Goal: Information Seeking & Learning: Learn about a topic

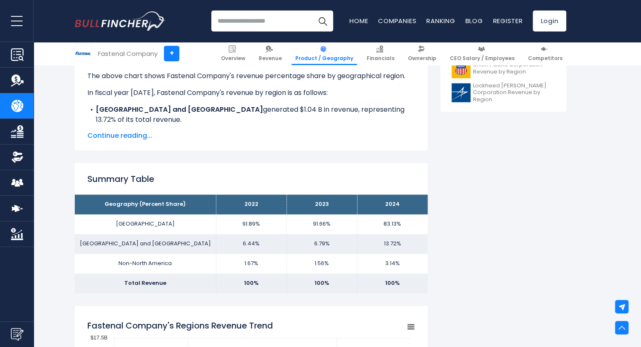
scroll to position [433, 0]
drag, startPoint x: 239, startPoint y: 223, endPoint x: 282, endPoint y: 228, distance: 42.8
click at [282, 228] on td "91.89%" at bounding box center [251, 224] width 71 height 20
drag, startPoint x: 326, startPoint y: 227, endPoint x: 351, endPoint y: 225, distance: 25.7
click at [351, 225] on td "91.66%" at bounding box center [321, 224] width 71 height 20
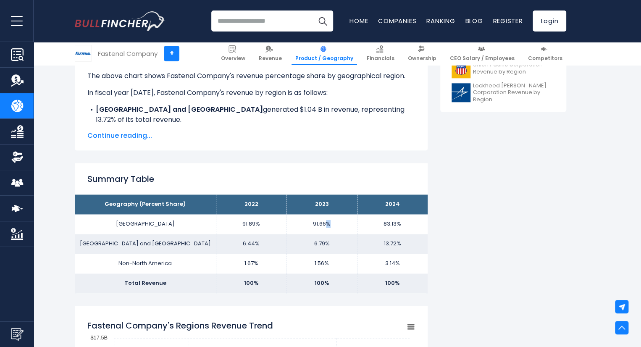
click at [318, 270] on td "1.56%" at bounding box center [321, 264] width 71 height 20
drag, startPoint x: 113, startPoint y: 261, endPoint x: 190, endPoint y: 261, distance: 77.3
click at [190, 261] on td "Non-North America" at bounding box center [145, 264] width 141 height 20
drag, startPoint x: 395, startPoint y: 260, endPoint x: 414, endPoint y: 261, distance: 19.7
click at [414, 261] on td "3.14%" at bounding box center [392, 264] width 71 height 20
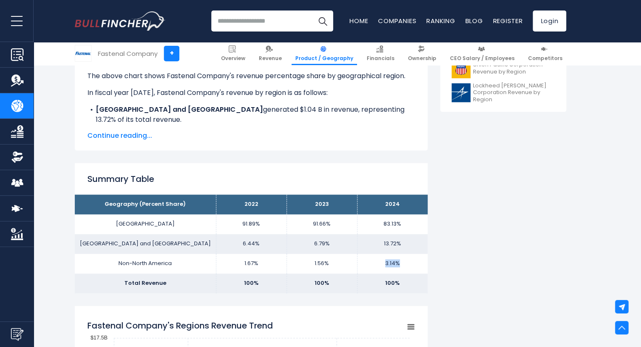
click at [398, 258] on td "3.14%" at bounding box center [392, 264] width 71 height 20
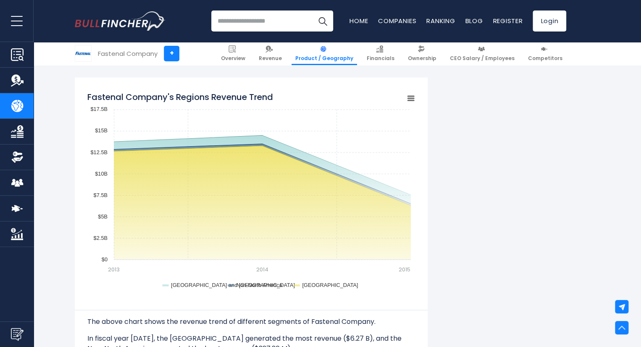
scroll to position [662, 0]
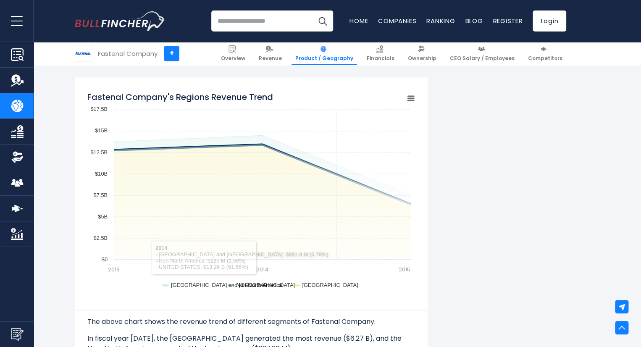
click at [239, 284] on text "Non-North America" at bounding box center [259, 284] width 46 height 6
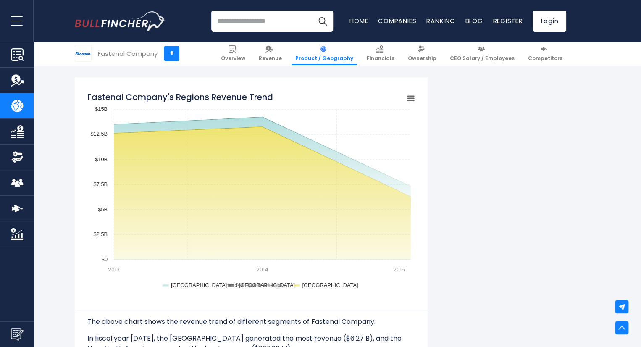
click at [239, 284] on text "Non-North America" at bounding box center [259, 284] width 46 height 6
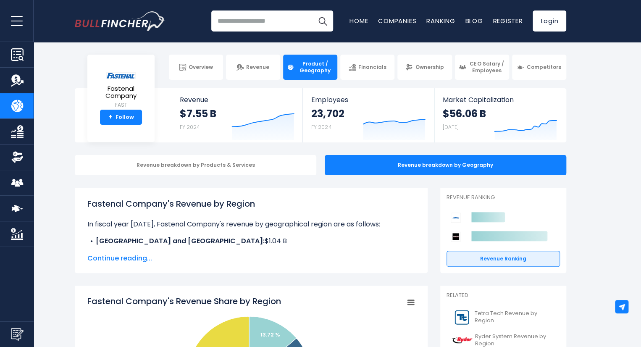
scroll to position [0, 0]
click at [139, 257] on span "Continue reading..." at bounding box center [250, 258] width 327 height 10
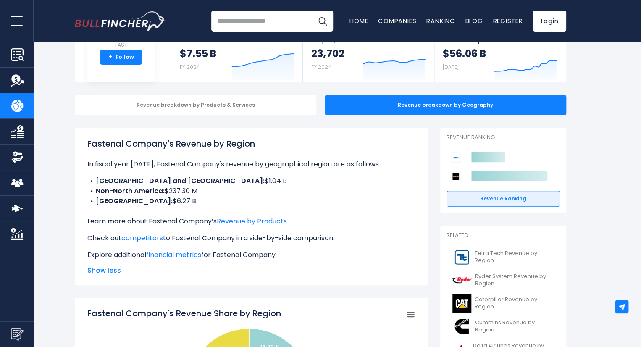
scroll to position [60, 0]
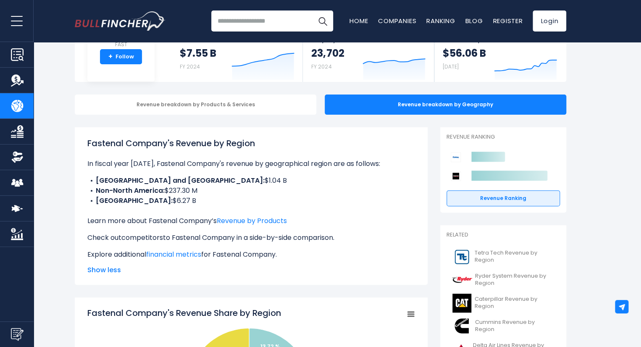
click at [152, 234] on link "competitors" at bounding box center [142, 238] width 42 height 10
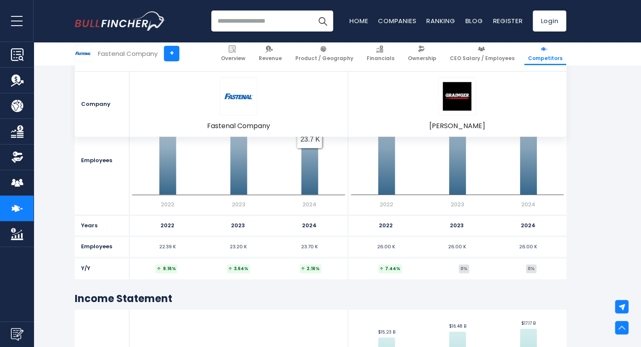
scroll to position [466, 0]
